Goal: Transaction & Acquisition: Purchase product/service

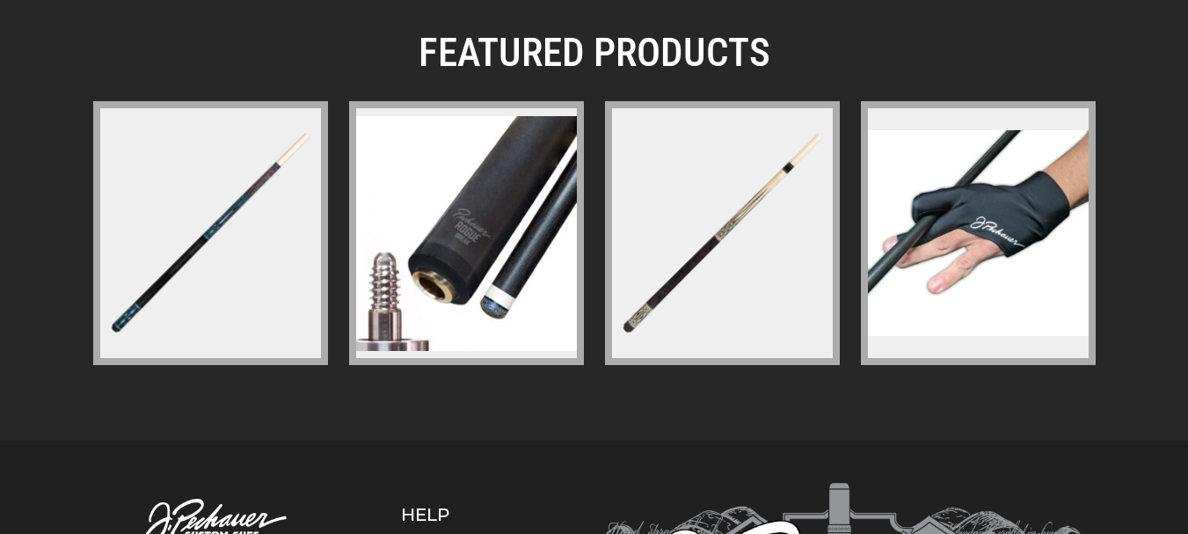
scroll to position [2641, 0]
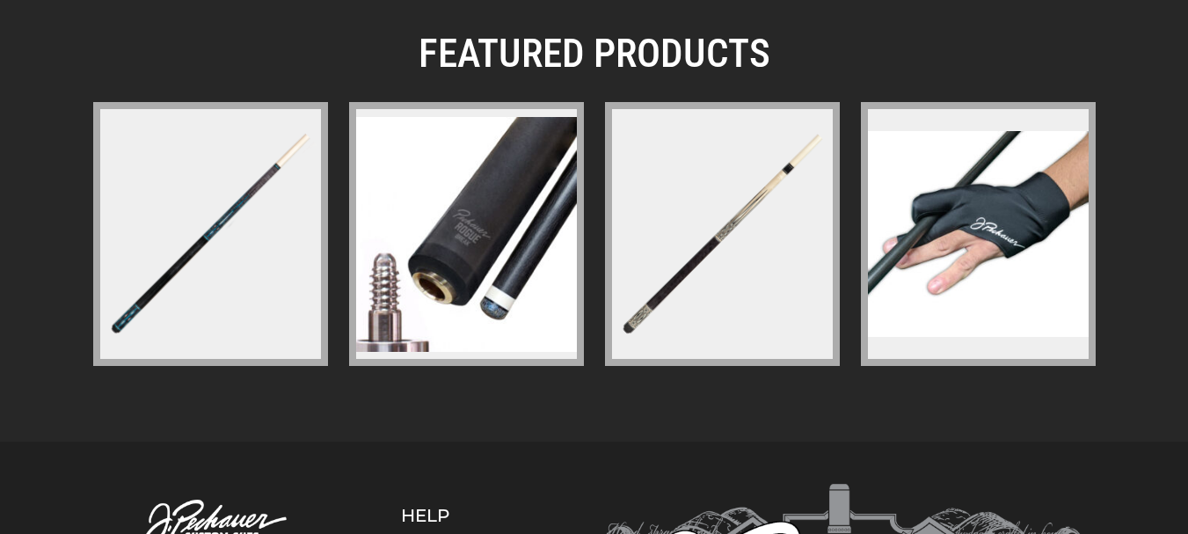
click at [610, 437] on div "FEATURED PRODUCTS" at bounding box center [594, 204] width 1188 height 473
click at [218, 235] on img at bounding box center [211, 234] width 228 height 228
click at [701, 252] on img at bounding box center [723, 234] width 228 height 228
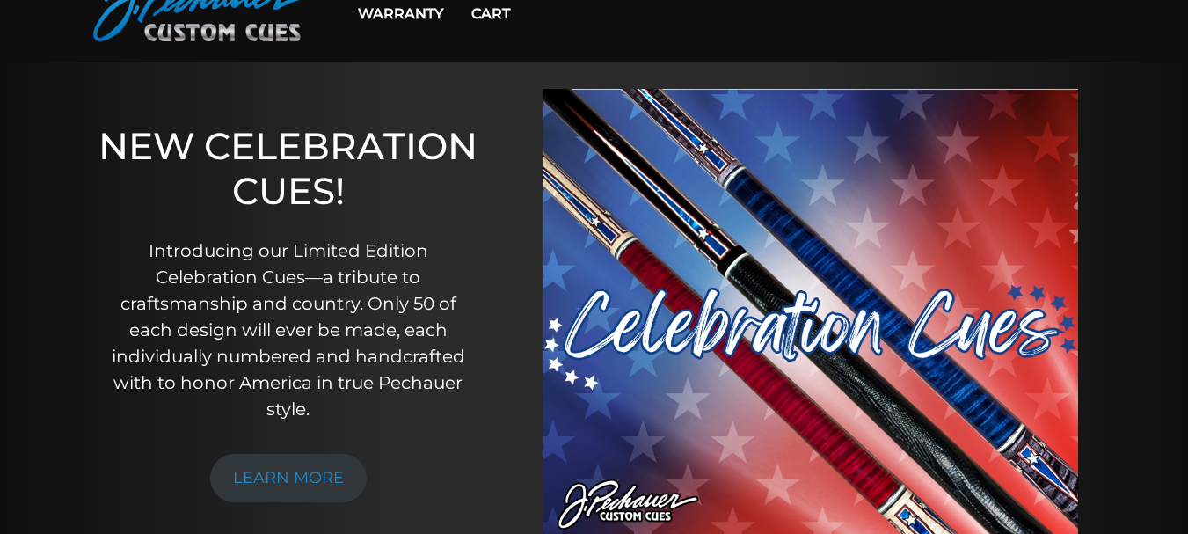
scroll to position [0, 0]
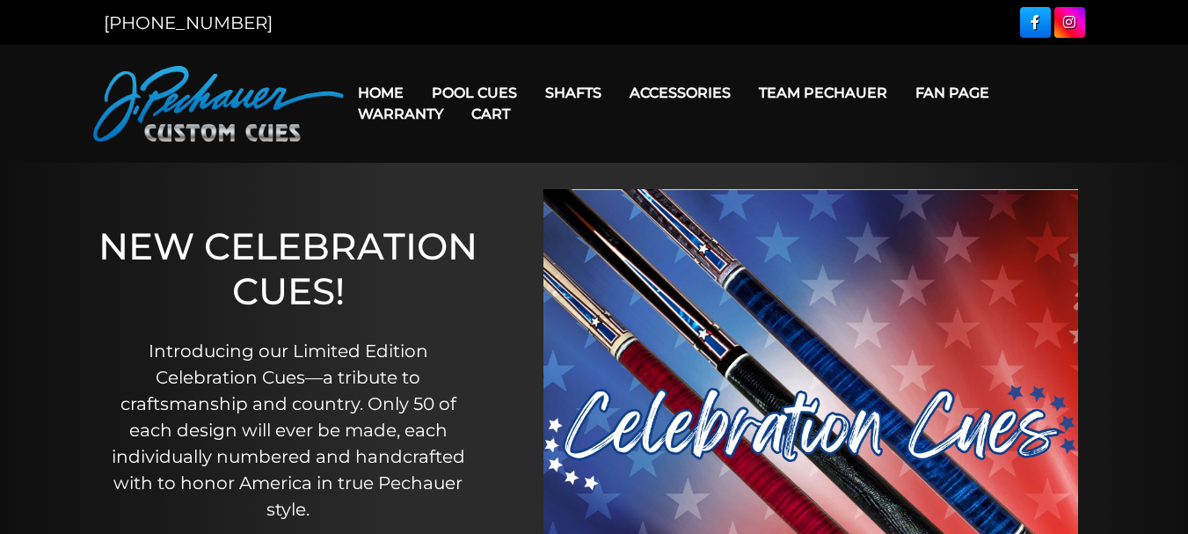
click at [209, 109] on img at bounding box center [218, 104] width 251 height 76
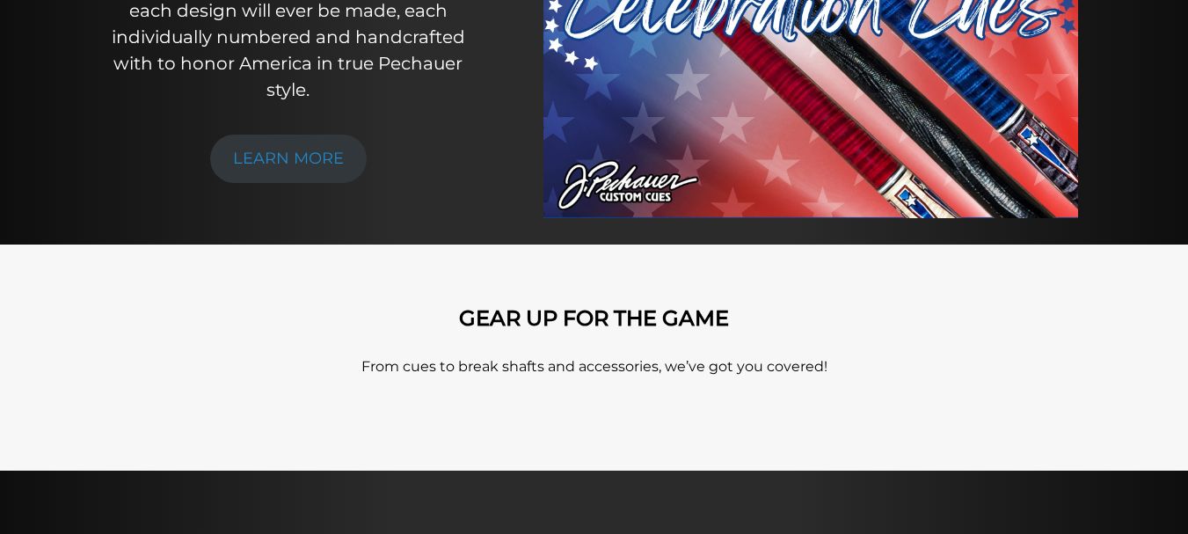
scroll to position [440, 0]
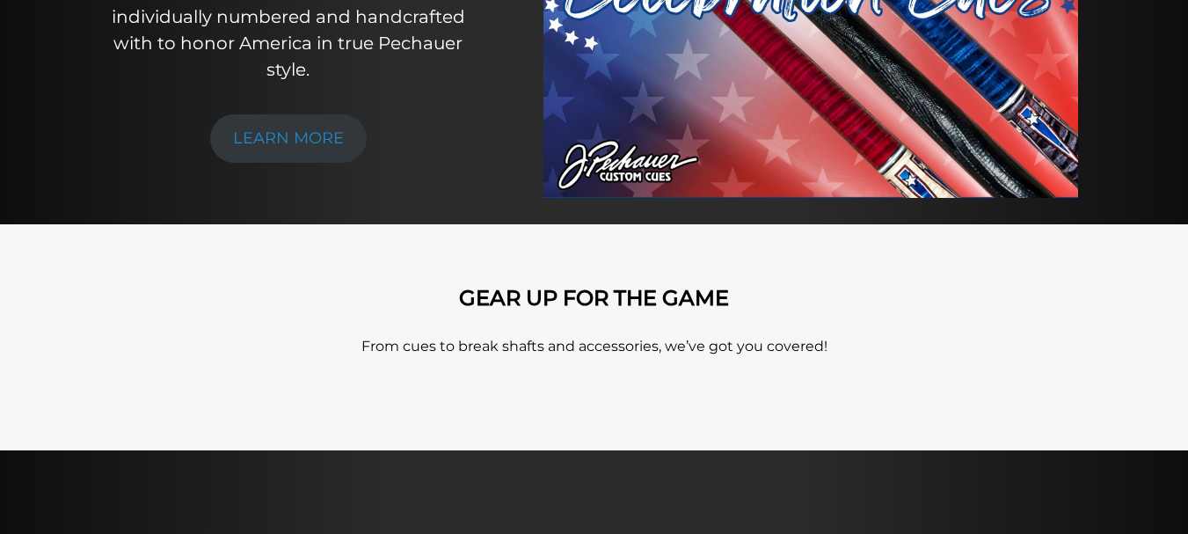
click at [682, 354] on p "From cues to break shafts and accessories, we’ve got you covered!" at bounding box center [594, 346] width 1003 height 21
click at [440, 358] on div "GEAR UP FOR THE GAME From cues to break shafts and accessories, we’ve got you c…" at bounding box center [594, 337] width 1003 height 103
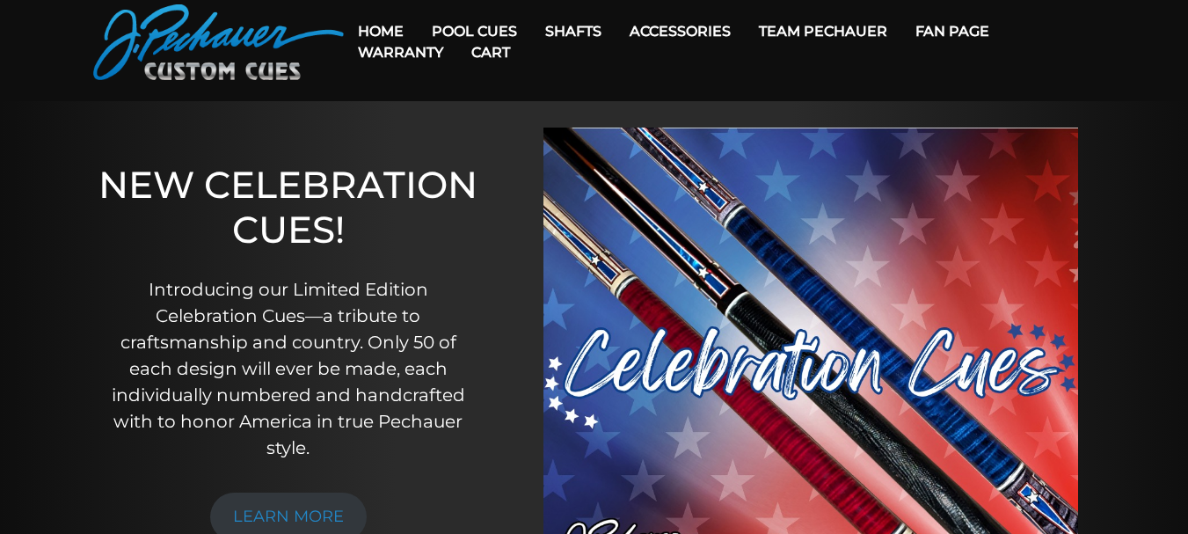
scroll to position [0, 0]
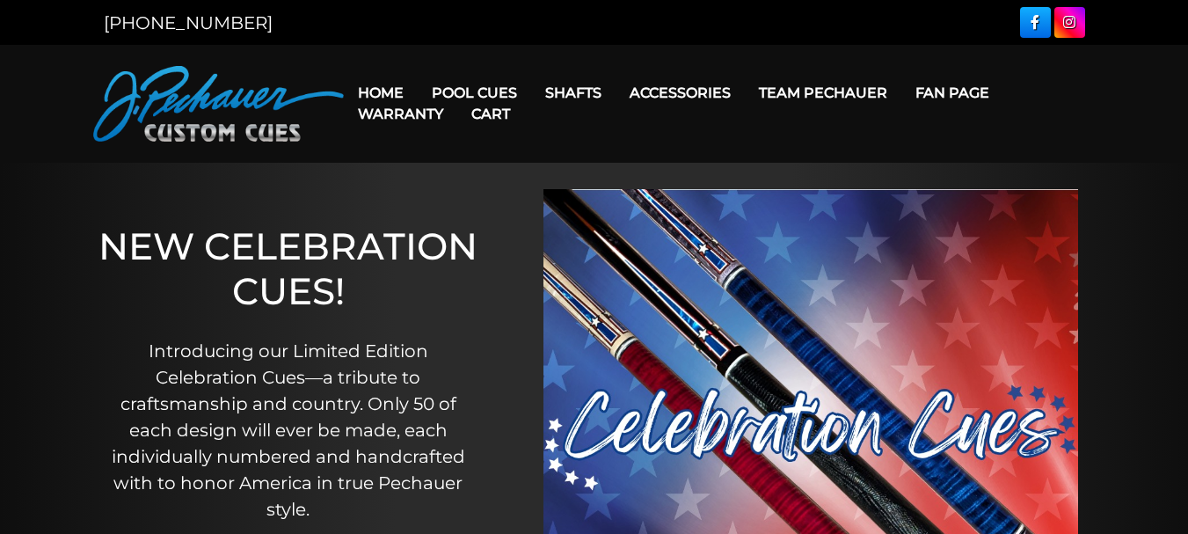
click at [504, 117] on link "Cart" at bounding box center [490, 113] width 67 height 45
click at [492, 94] on link "Cart" at bounding box center [490, 113] width 67 height 45
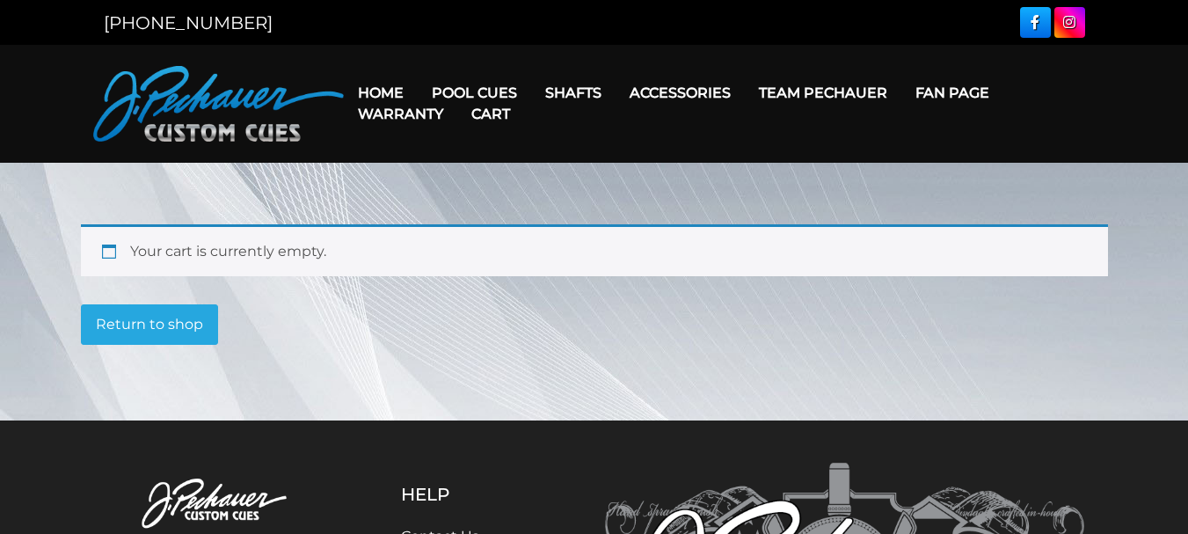
click at [828, 91] on link "Team Pechauer" at bounding box center [823, 92] width 157 height 45
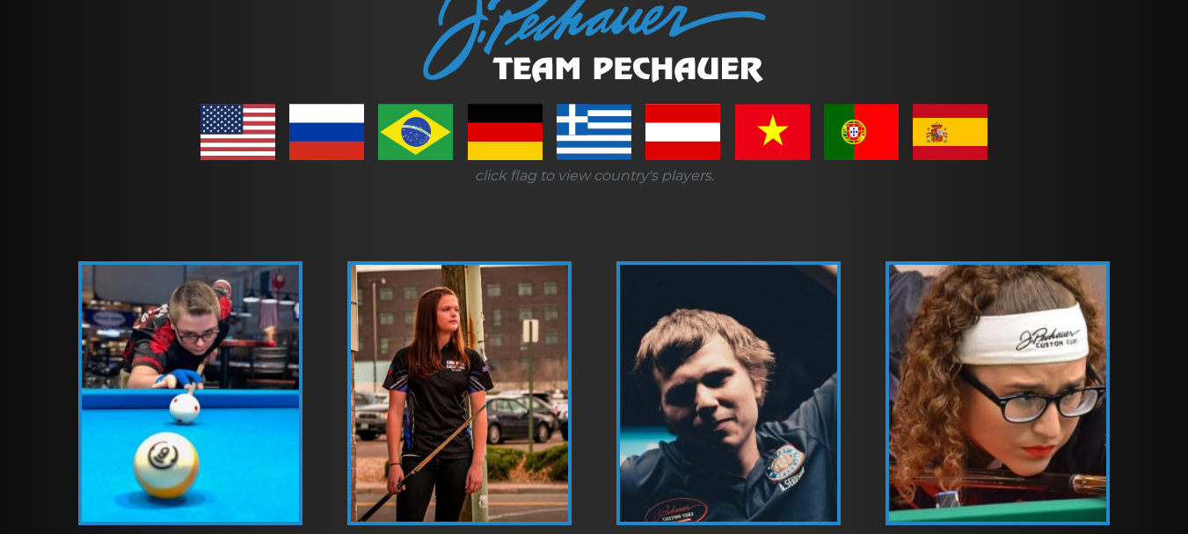
scroll to position [285, 0]
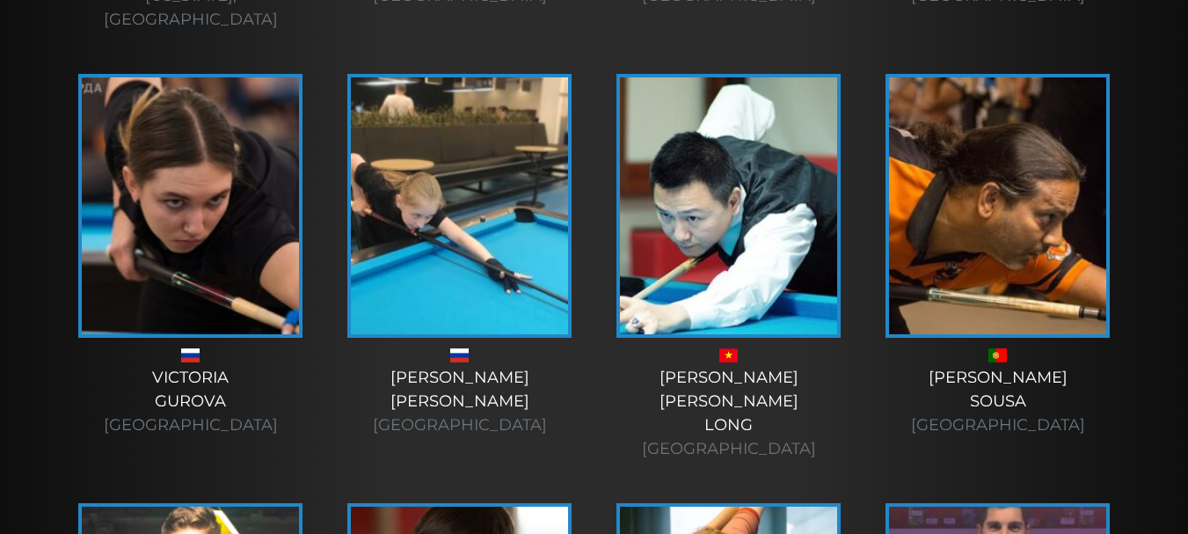
scroll to position [3877, 0]
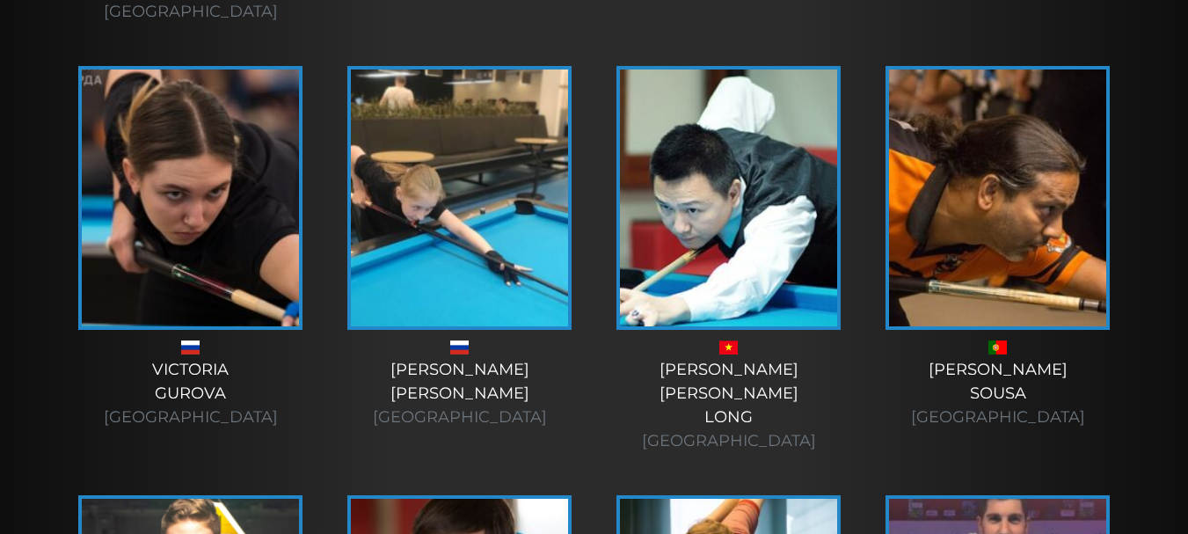
click at [711, 285] on div "Nguyễn Phúc Long Vietnam" at bounding box center [729, 266] width 269 height 429
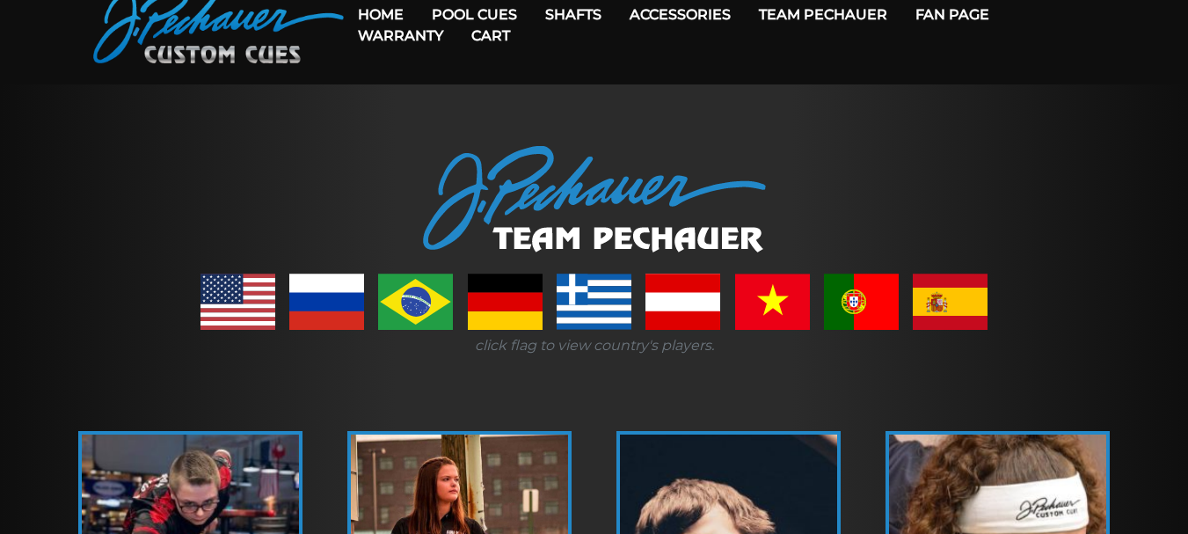
scroll to position [113, 0]
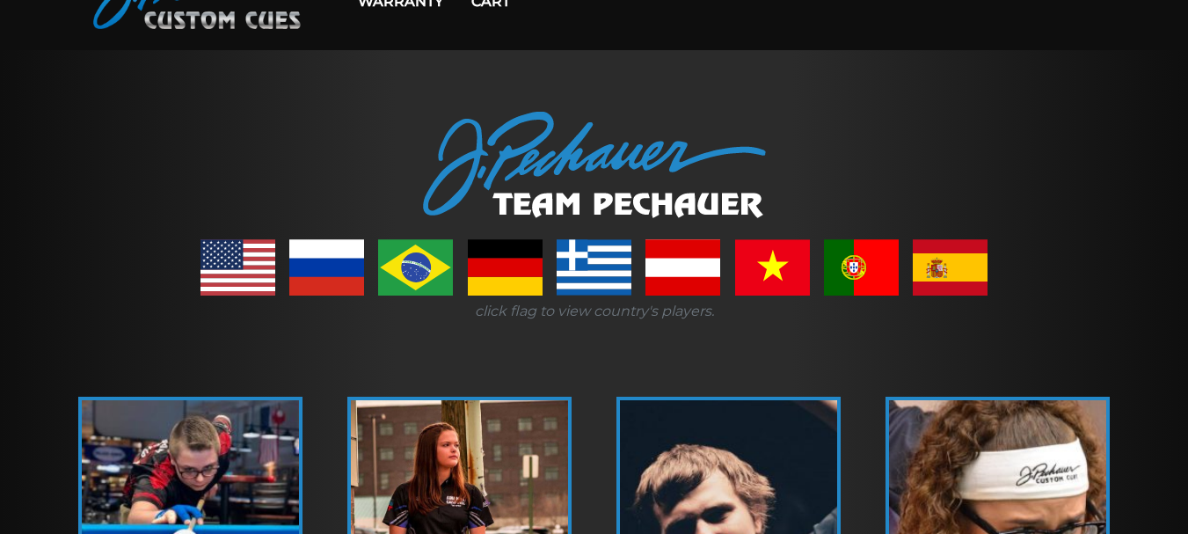
click at [230, 266] on link at bounding box center [238, 267] width 75 height 56
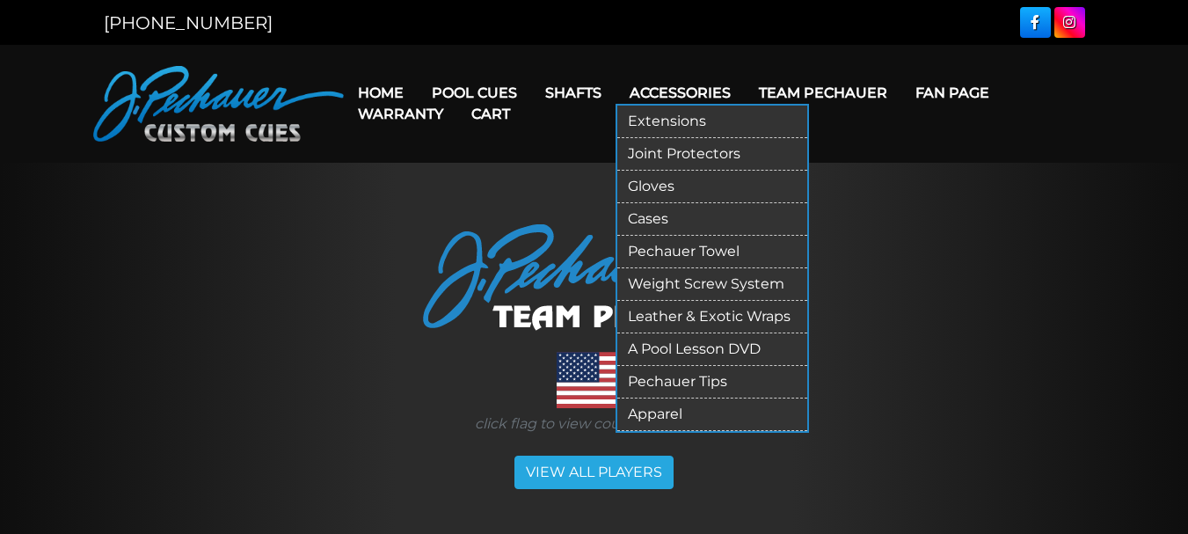
click at [678, 108] on link "Accessories" at bounding box center [680, 92] width 129 height 45
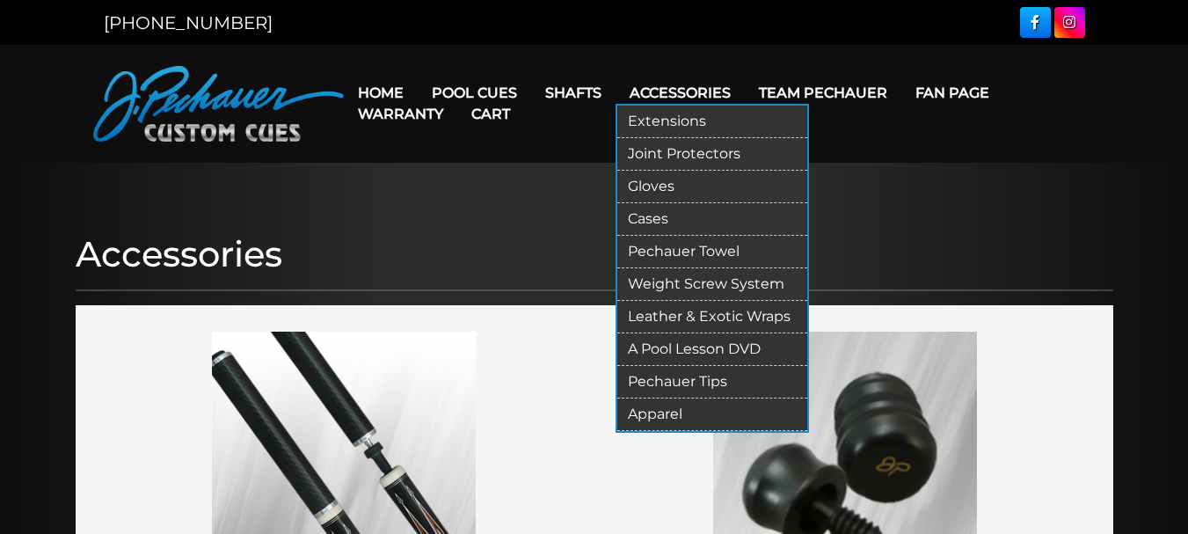
click at [664, 106] on link "Extensions" at bounding box center [712, 122] width 190 height 33
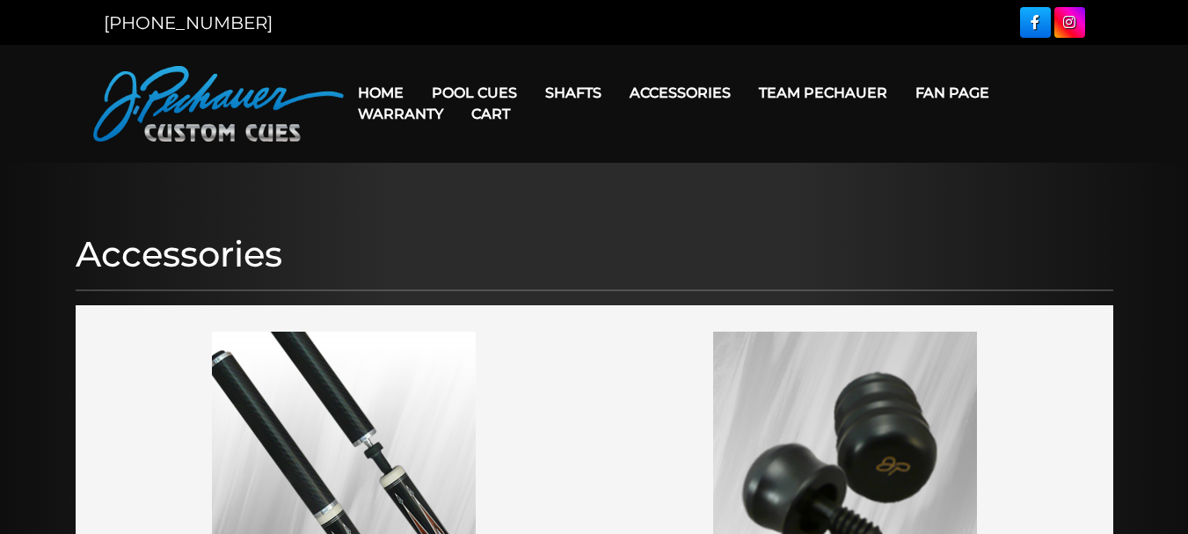
click at [681, 38] on div "[PHONE_NUMBER]" at bounding box center [594, 22] width 1188 height 45
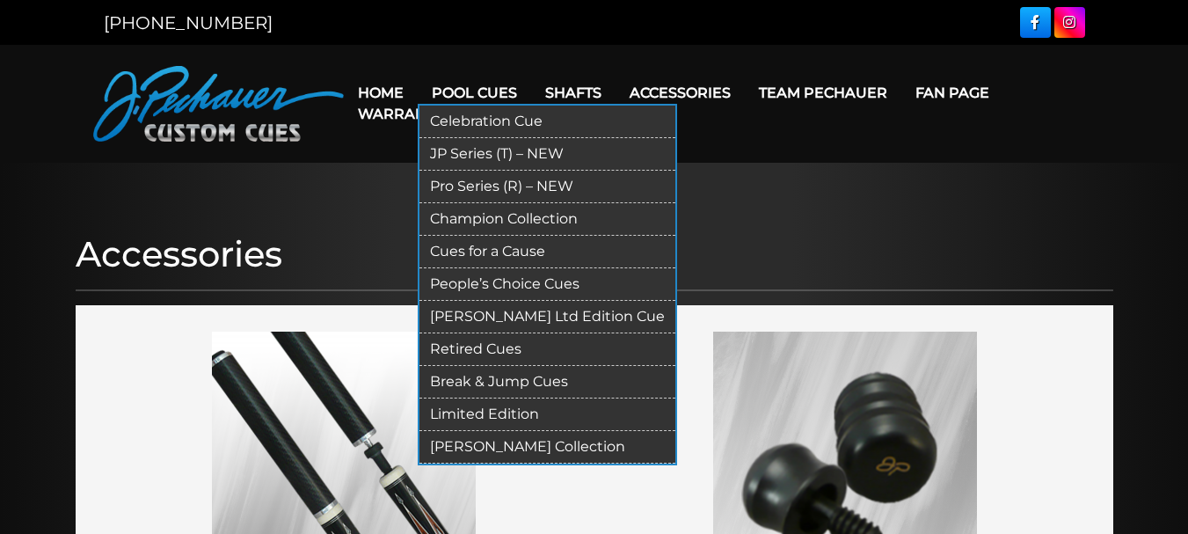
click at [473, 74] on link "Pool Cues" at bounding box center [474, 92] width 113 height 45
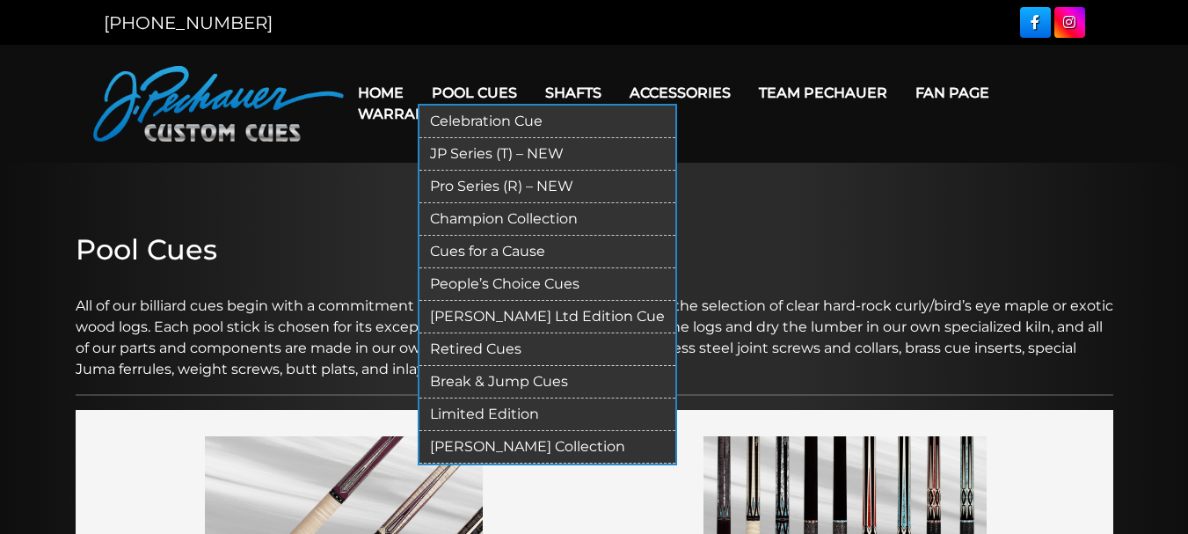
click at [476, 78] on link "Pool Cues" at bounding box center [474, 92] width 113 height 45
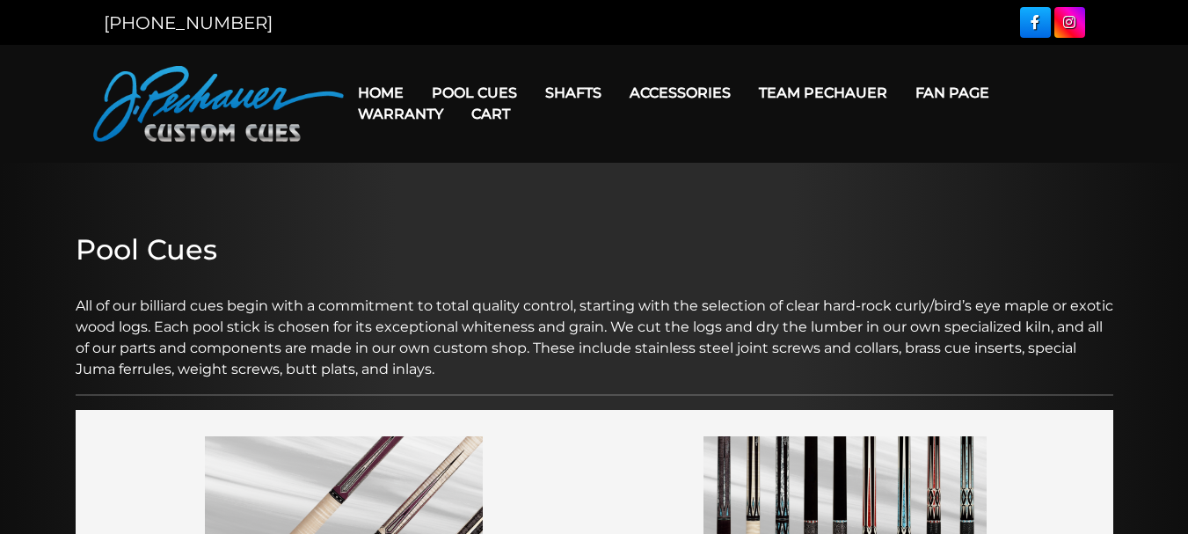
click at [456, 92] on link "Warranty" at bounding box center [400, 113] width 113 height 45
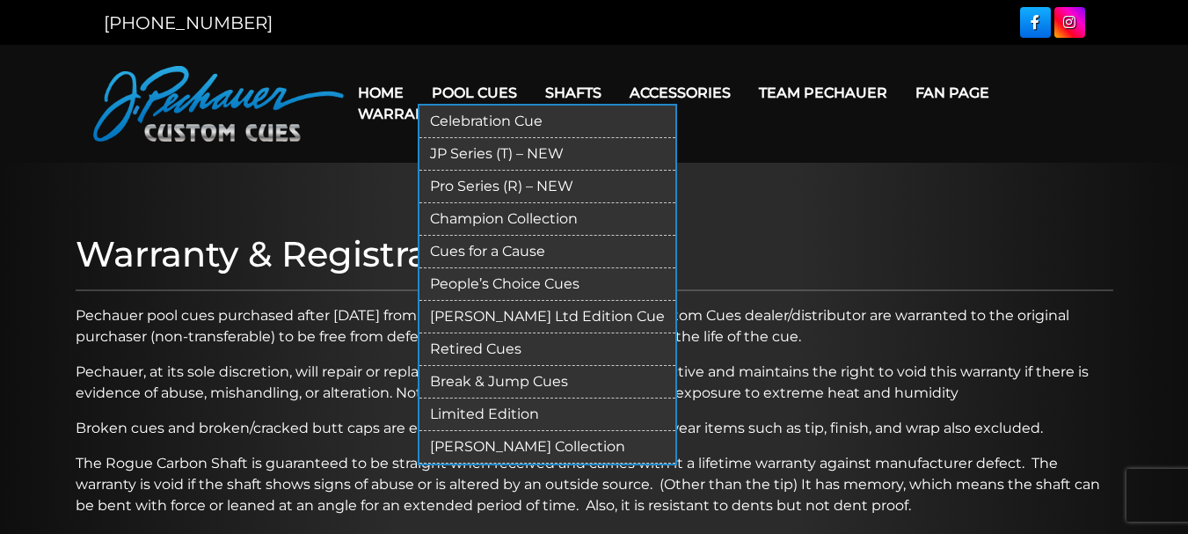
click at [481, 72] on link "Pool Cues" at bounding box center [474, 92] width 113 height 45
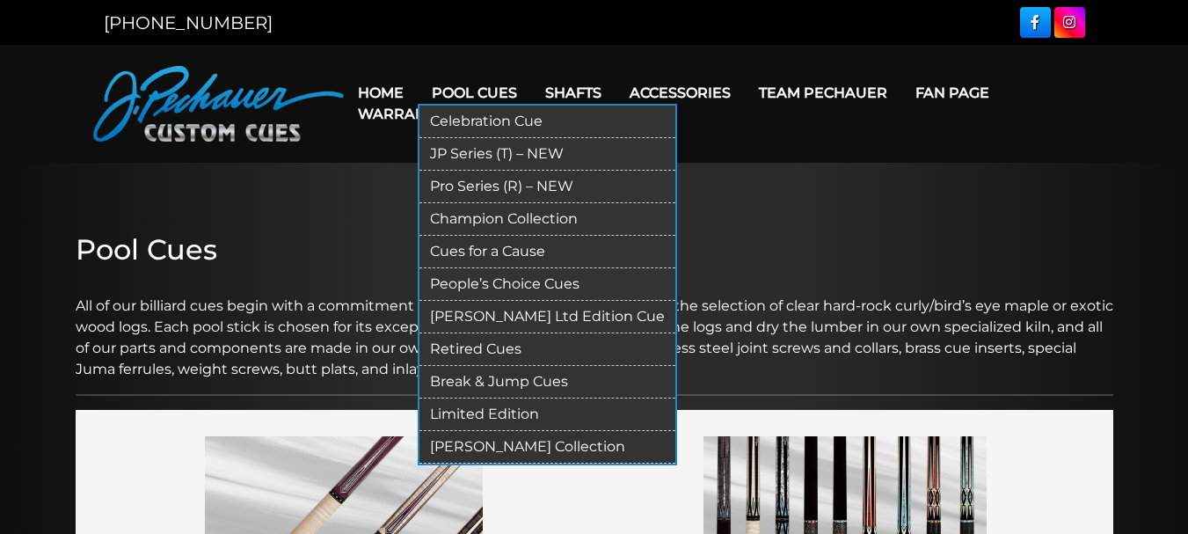
click at [468, 90] on link "Pool Cues" at bounding box center [474, 92] width 113 height 45
click at [465, 80] on link "Pool Cues" at bounding box center [474, 92] width 113 height 45
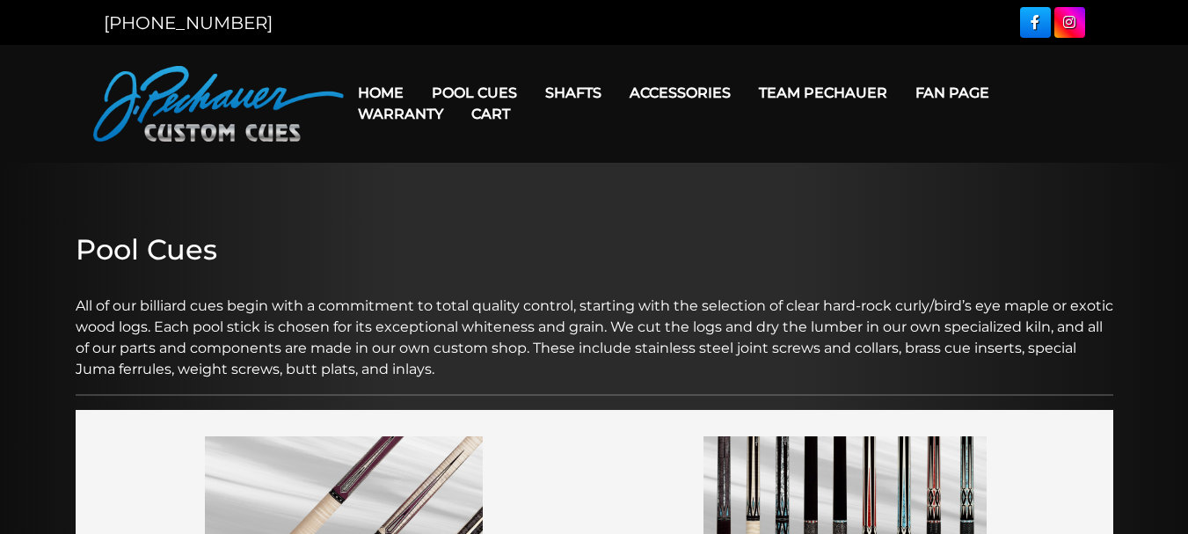
click at [478, 104] on link "Cart" at bounding box center [490, 113] width 67 height 45
click at [471, 92] on link "Cart" at bounding box center [490, 113] width 67 height 45
click at [465, 108] on link "Cart" at bounding box center [490, 113] width 67 height 45
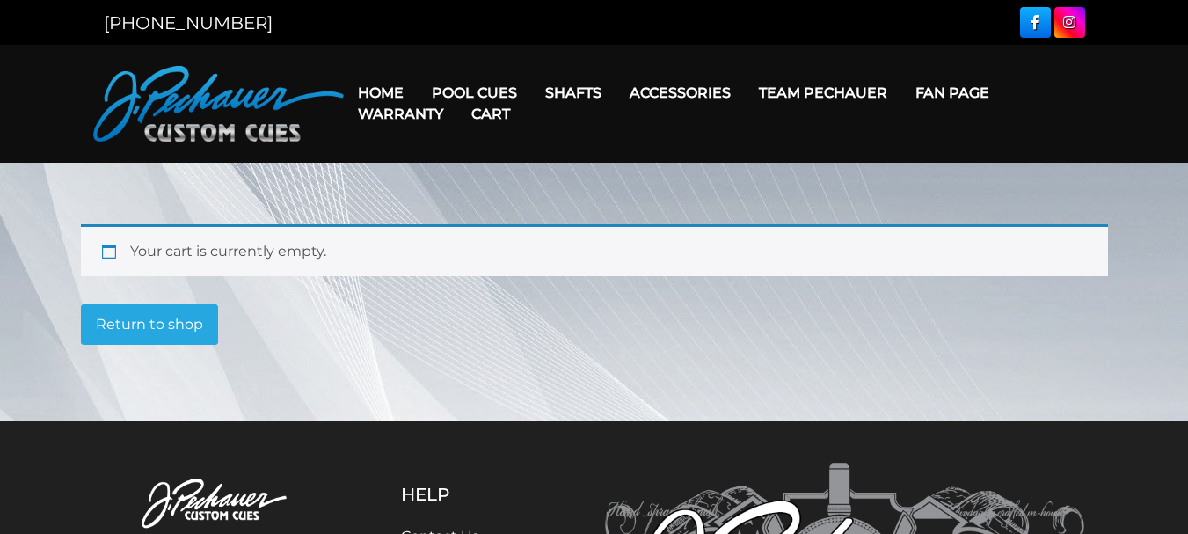
click at [459, 105] on link "Cart" at bounding box center [490, 113] width 67 height 45
click at [502, 96] on link "Cart" at bounding box center [490, 113] width 67 height 45
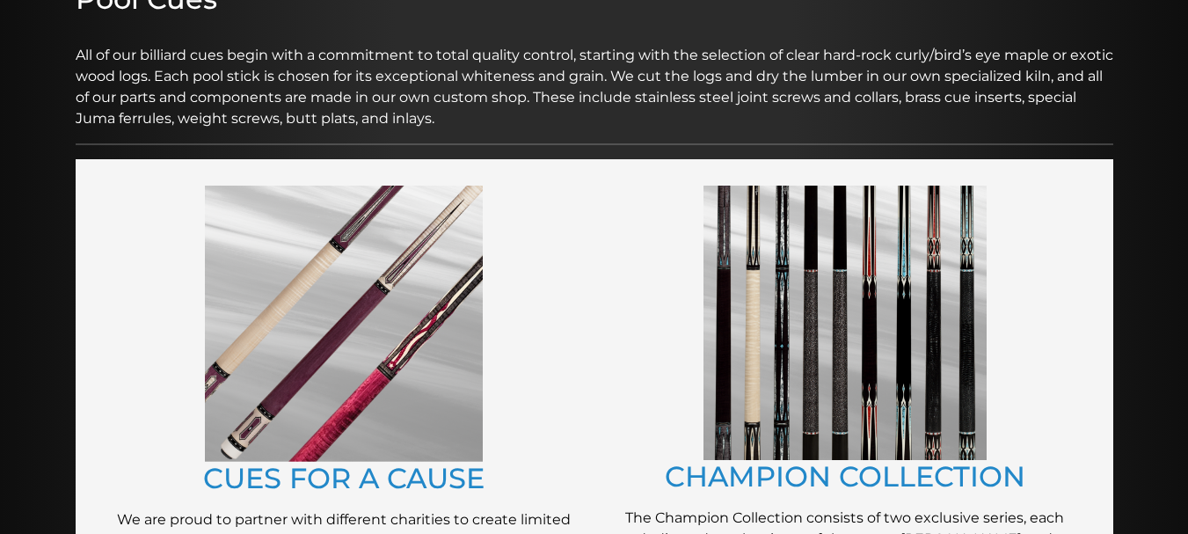
scroll to position [386, 0]
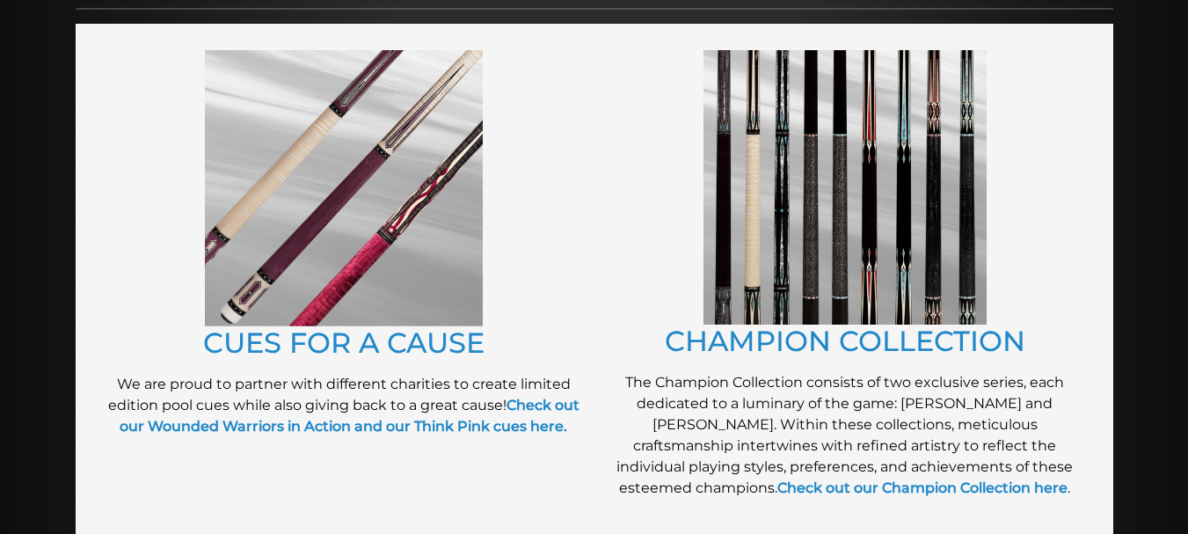
click at [850, 182] on img at bounding box center [845, 187] width 283 height 274
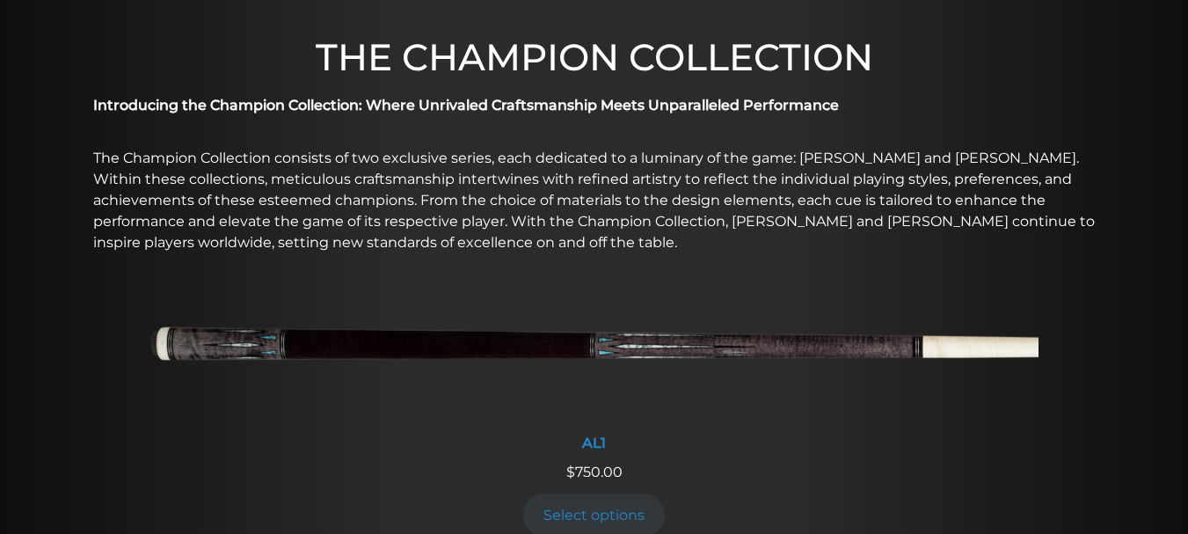
scroll to position [523, 0]
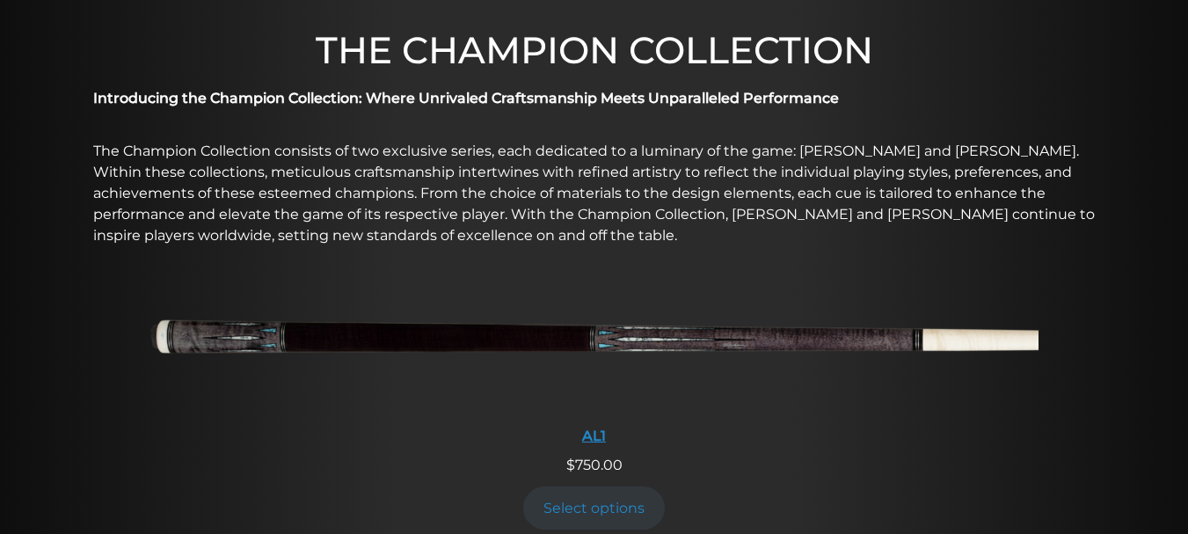
click at [593, 434] on div "AL1" at bounding box center [594, 435] width 888 height 17
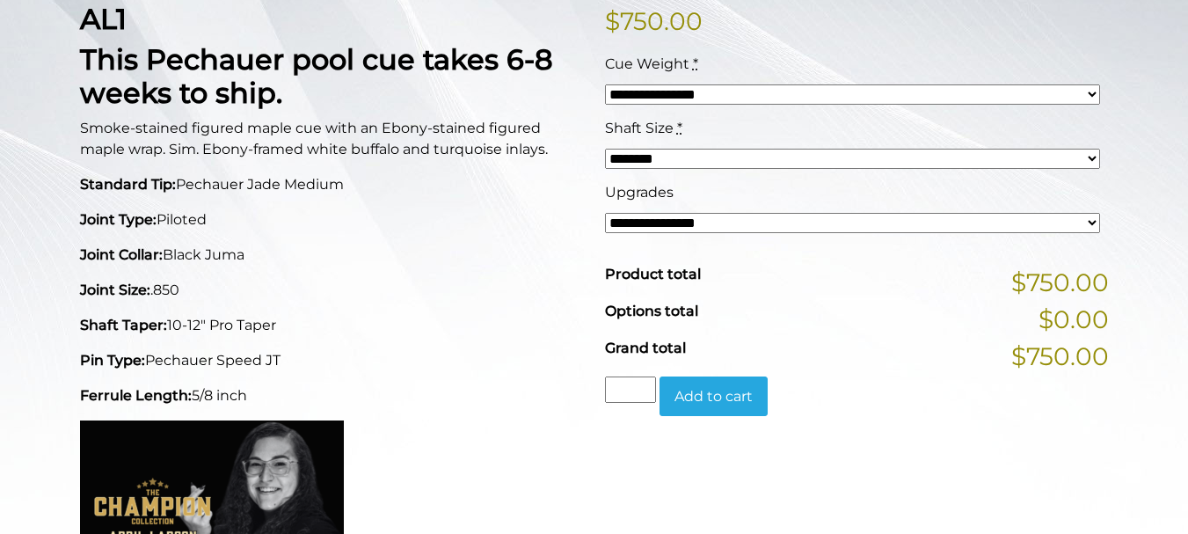
scroll to position [468, 0]
